Goal: Book appointment/travel/reservation

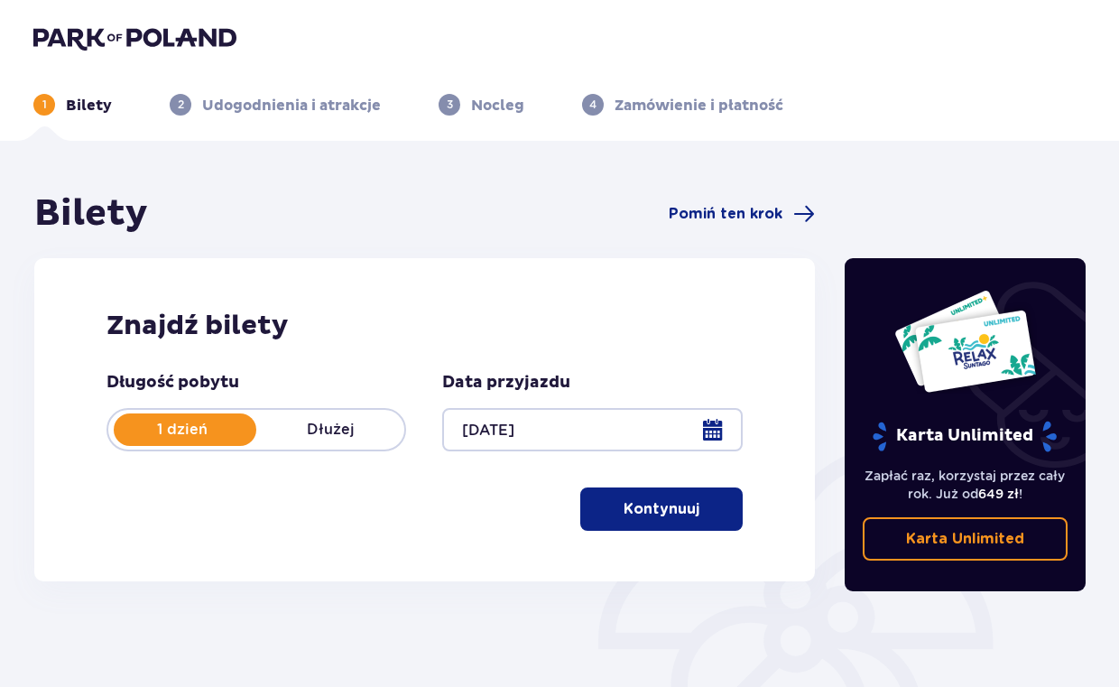
click at [695, 514] on span "button" at bounding box center [703, 509] width 22 height 22
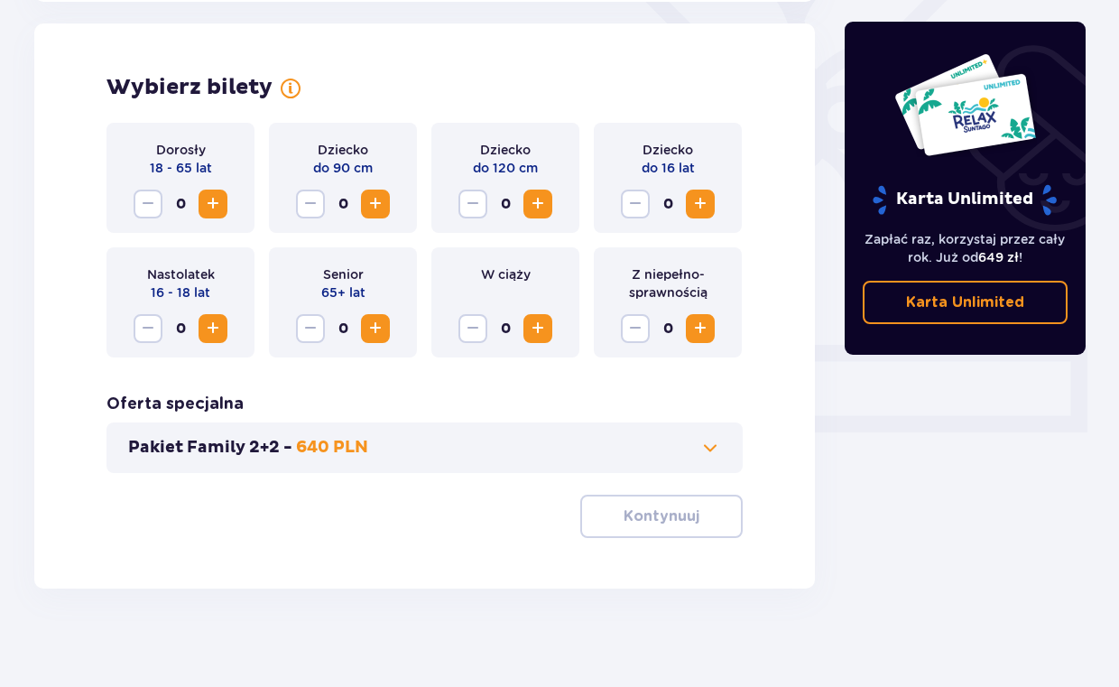
scroll to position [502, 0]
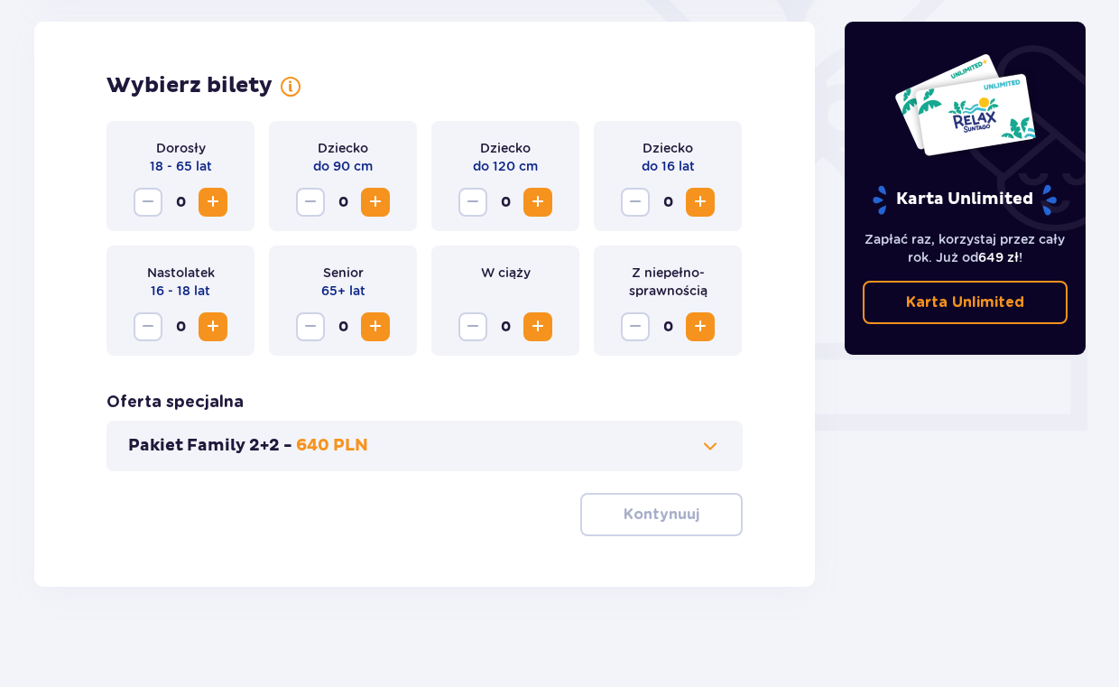
click at [698, 198] on span "Increase" at bounding box center [701, 202] width 22 height 22
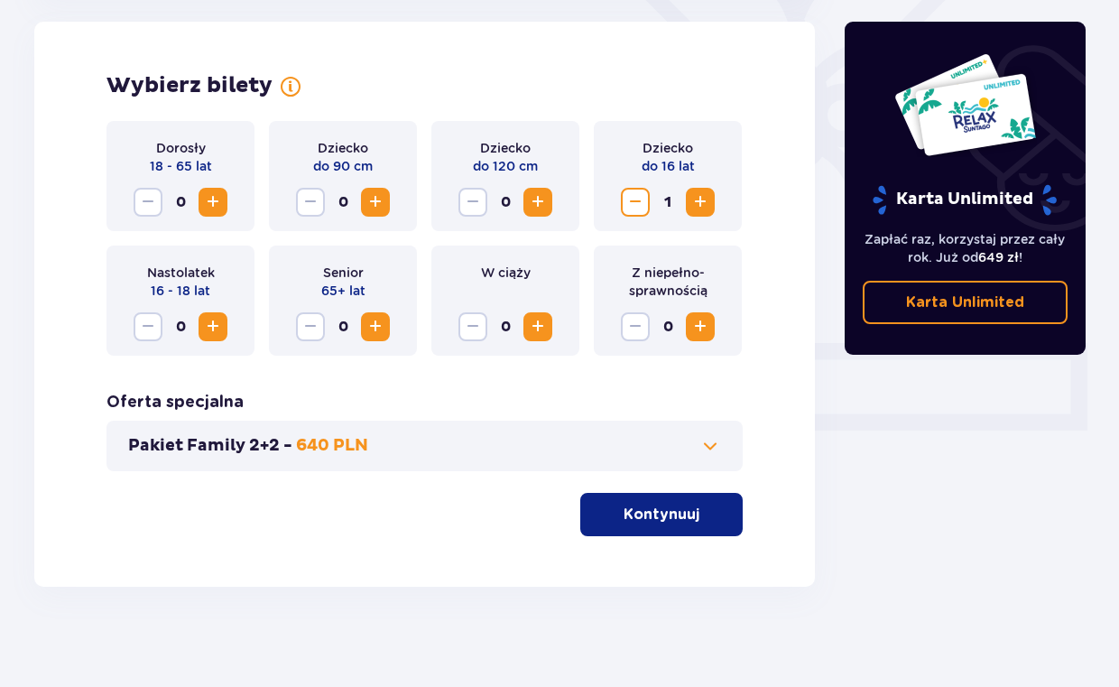
click at [697, 198] on span "Increase" at bounding box center [701, 202] width 22 height 22
click at [393, 201] on div "Dziecko do 90 cm 0" at bounding box center [343, 176] width 148 height 110
click at [371, 203] on span "Increase" at bounding box center [376, 202] width 22 height 22
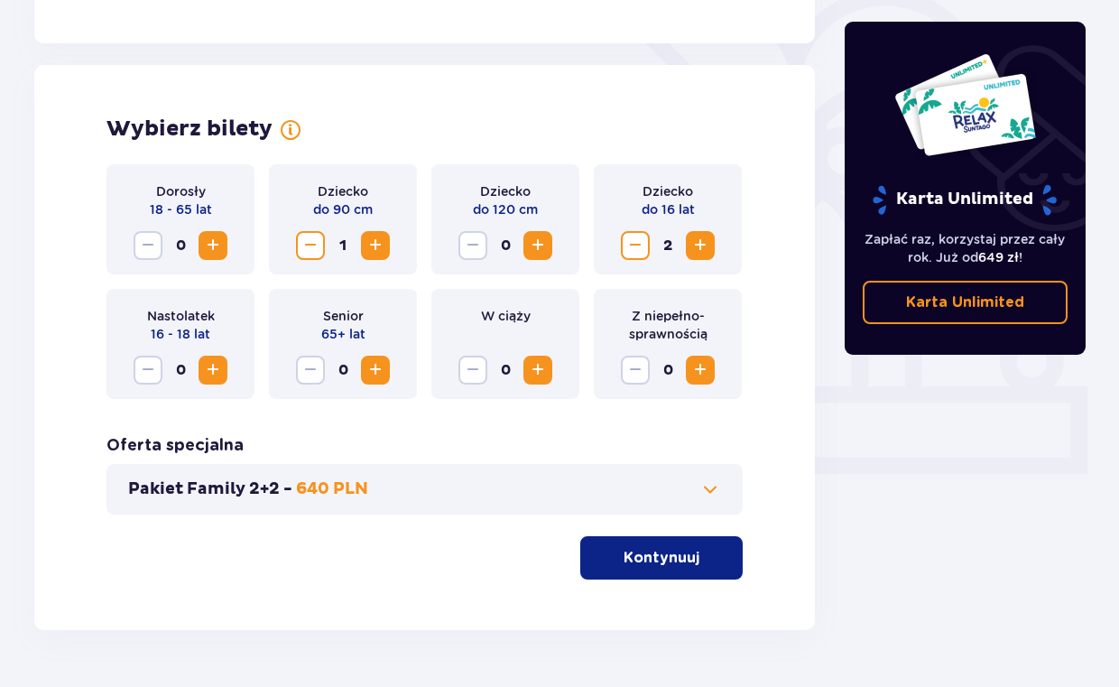
scroll to position [448, 0]
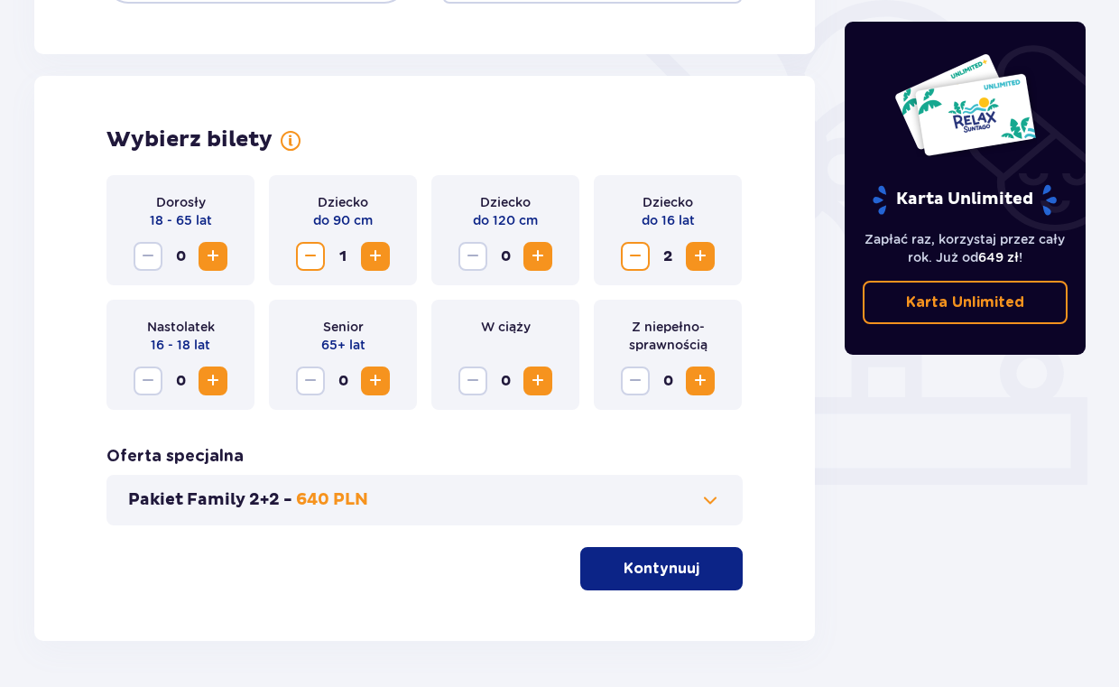
click at [204, 245] on span "Increase" at bounding box center [213, 256] width 22 height 22
click at [663, 580] on button "Kontynuuj" at bounding box center [661, 568] width 162 height 43
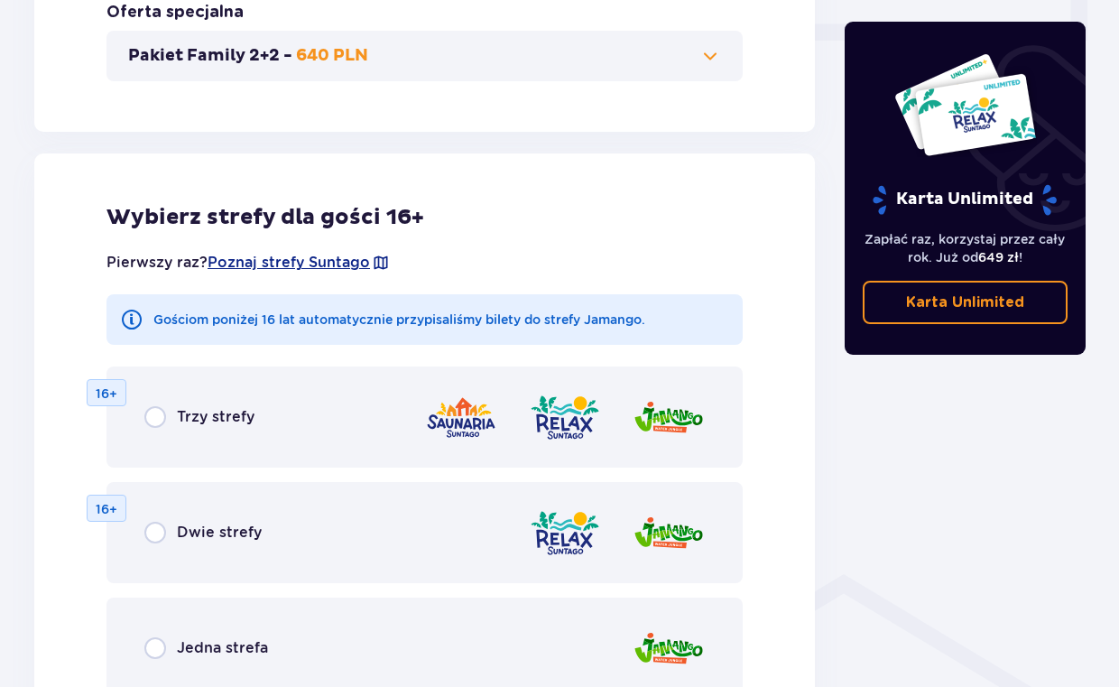
scroll to position [894, 0]
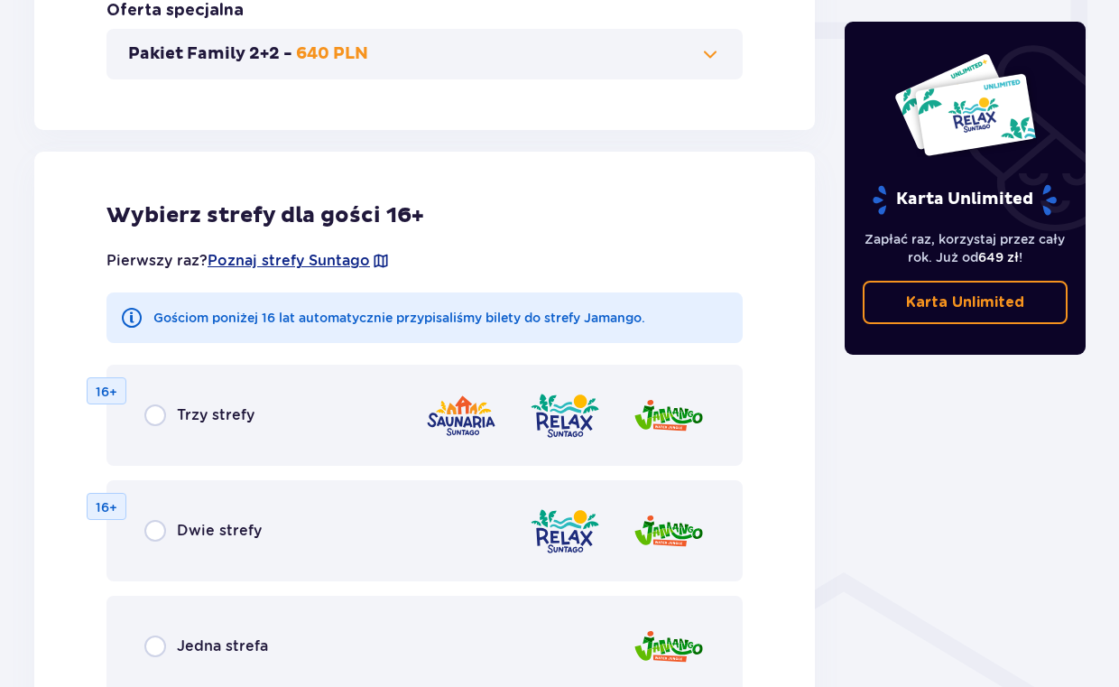
click at [161, 533] on input "radio" at bounding box center [155, 531] width 22 height 22
radio input "true"
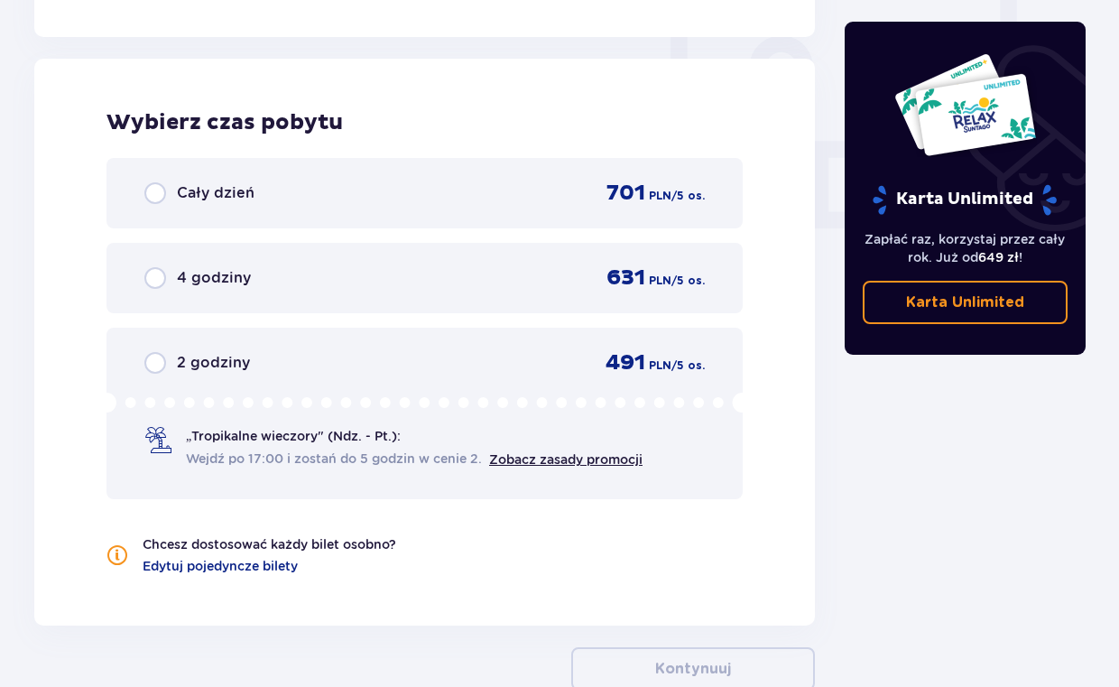
scroll to position [1695, 0]
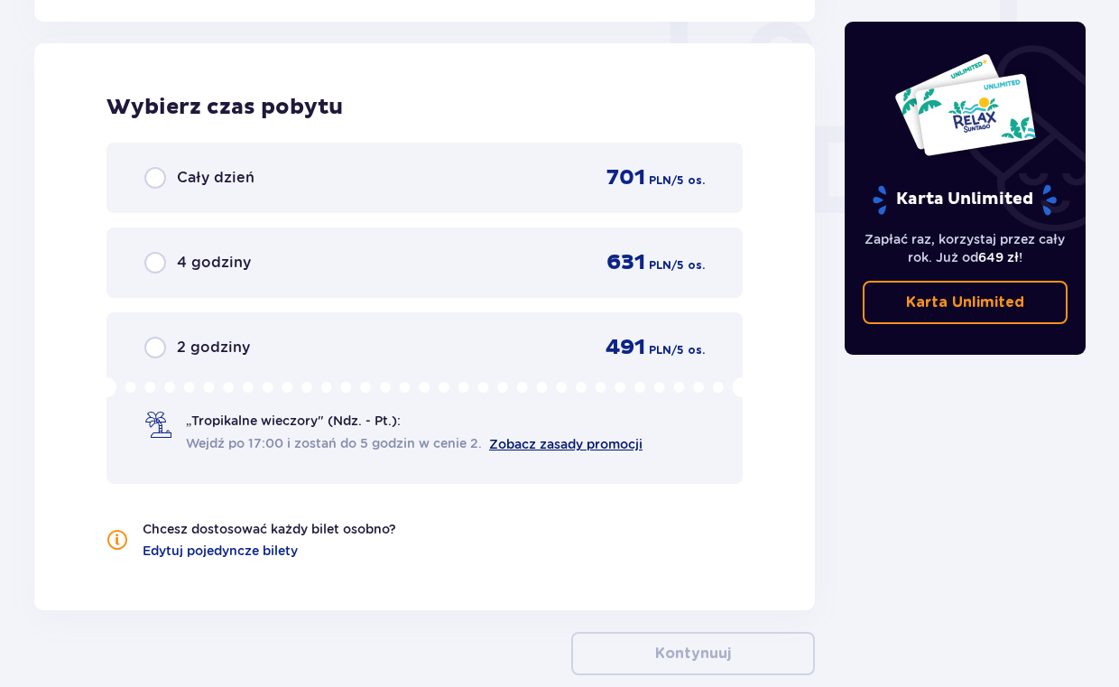
click at [538, 446] on link "Zobacz zasady promocji" at bounding box center [565, 444] width 153 height 14
click at [165, 335] on div "2 godziny 491 PLN / 5 os." at bounding box center [424, 347] width 560 height 27
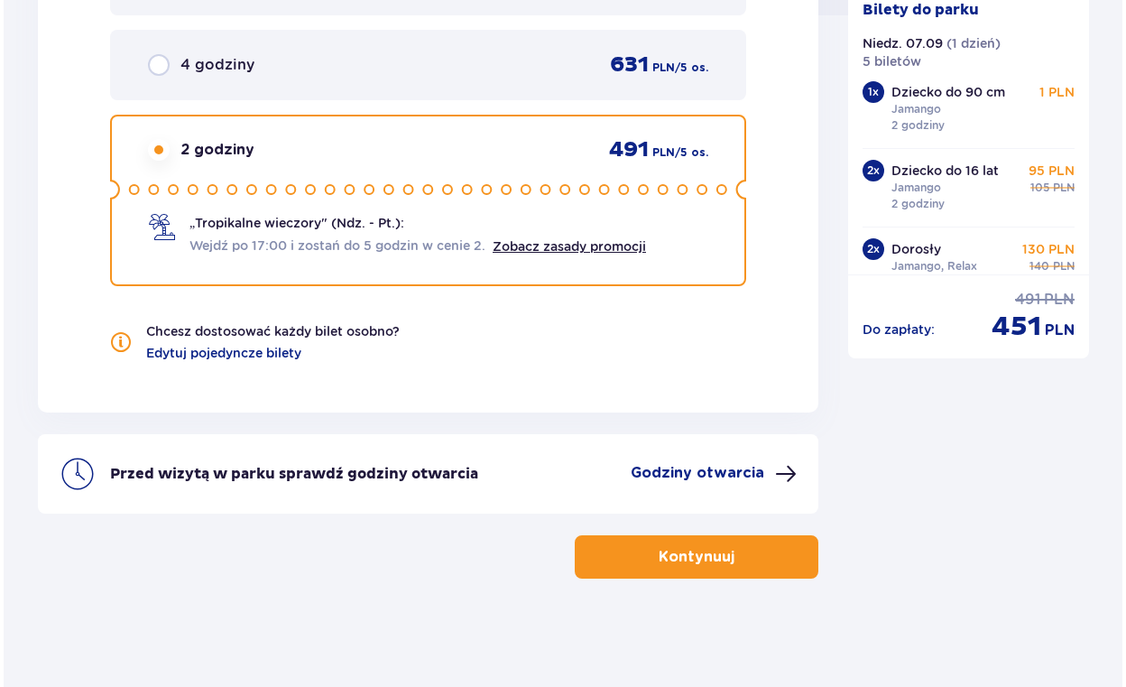
scroll to position [1893, 0]
click at [697, 467] on p "Godziny otwarcia" at bounding box center [694, 473] width 134 height 20
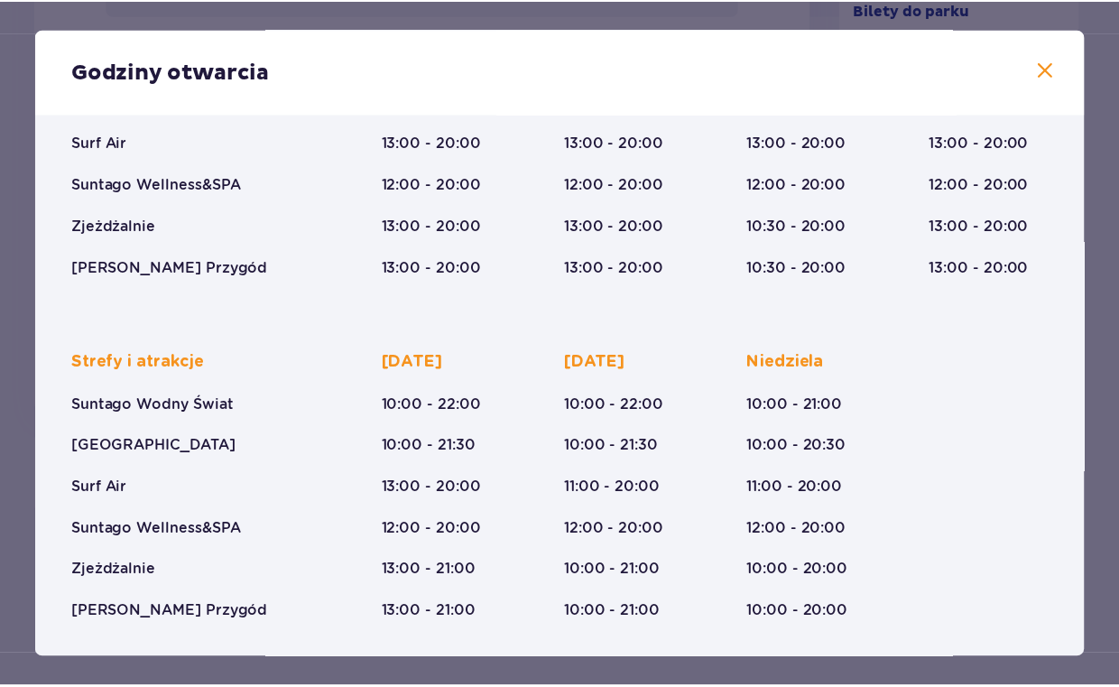
scroll to position [250, 0]
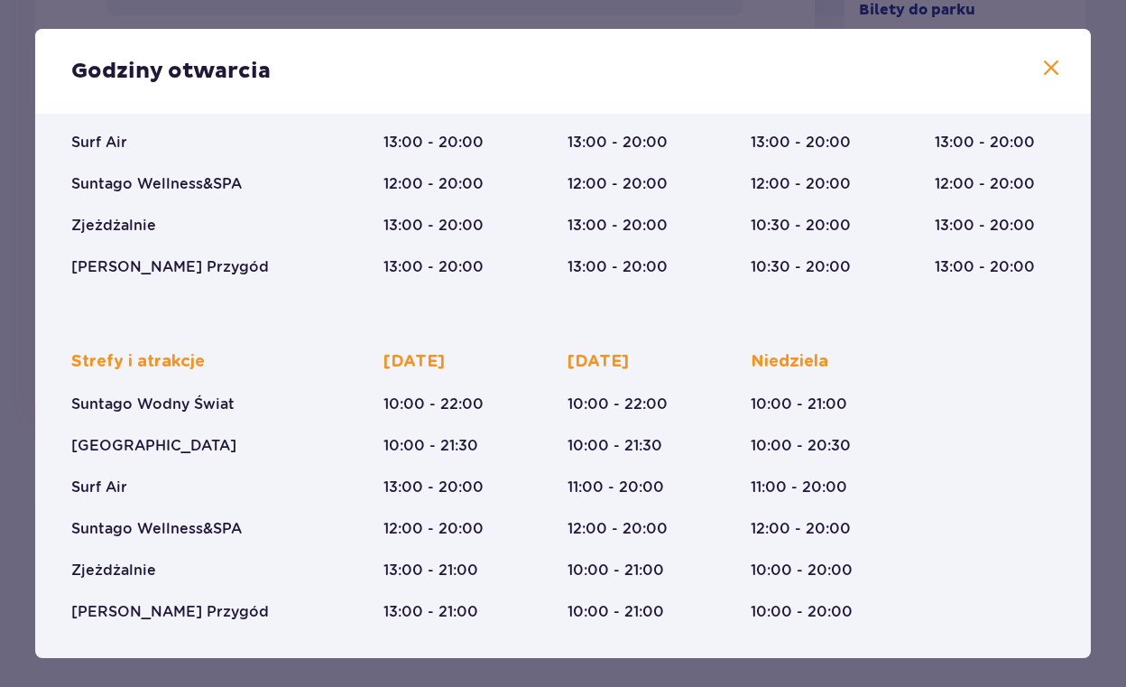
click at [1041, 83] on div "Godziny otwarcia" at bounding box center [563, 71] width 1056 height 85
click at [1044, 66] on span at bounding box center [1052, 69] width 22 height 22
